Goal: Check status: Check status

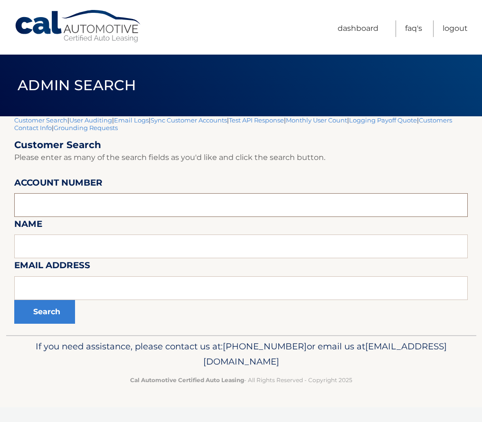
click at [59, 210] on input "text" at bounding box center [240, 205] width 453 height 24
type input "44455969193"
click at [14, 300] on button "Search" at bounding box center [44, 312] width 61 height 24
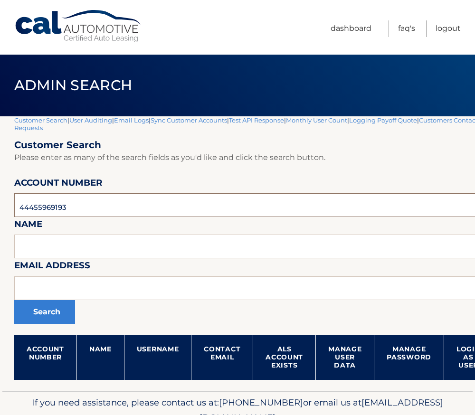
click at [59, 210] on input "44455969193" at bounding box center [280, 205] width 532 height 24
drag, startPoint x: 0, startPoint y: 0, endPoint x: 59, endPoint y: 210, distance: 218.0
click at [59, 210] on input "44455969193" at bounding box center [280, 205] width 532 height 24
